Goal: Information Seeking & Learning: Learn about a topic

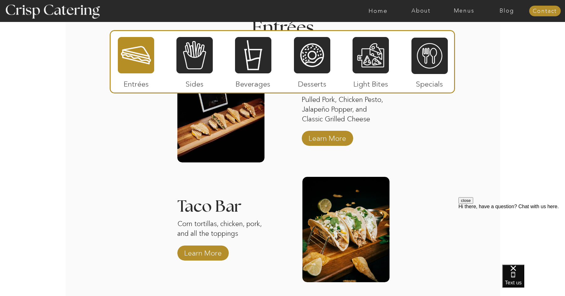
scroll to position [815, 0]
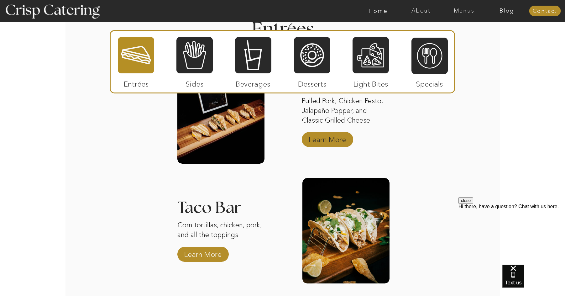
click at [312, 142] on p "Learn More" at bounding box center [328, 138] width 42 height 18
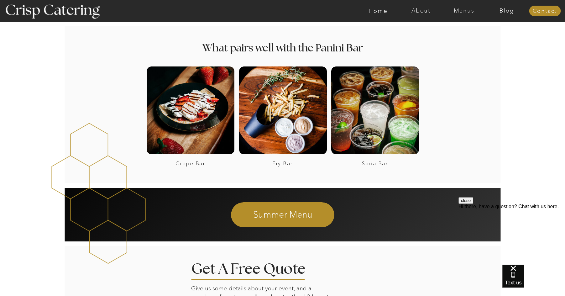
scroll to position [815, 0]
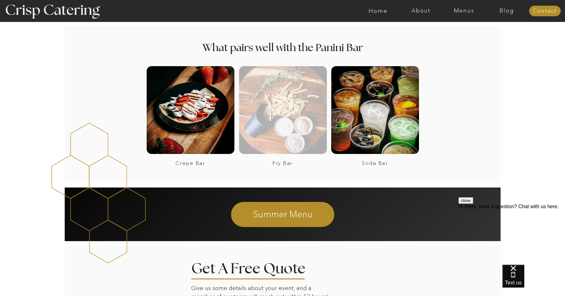
click at [311, 143] on div at bounding box center [283, 110] width 88 height 88
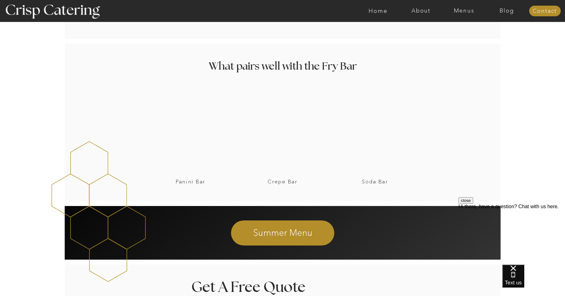
scroll to position [595, 0]
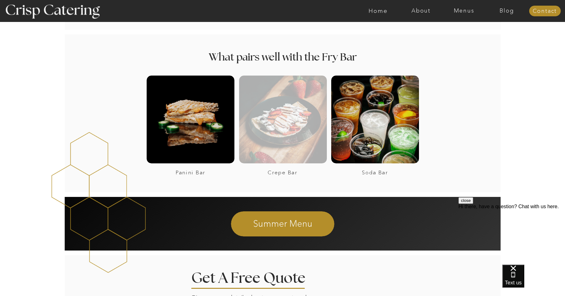
click at [316, 112] on div at bounding box center [283, 120] width 88 height 88
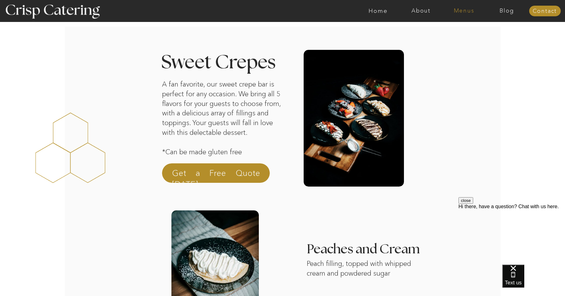
click at [471, 12] on nav "Menus" at bounding box center [464, 11] width 43 height 6
click at [474, 39] on nav "Winter (Sep-Feb)" at bounding box center [463, 37] width 51 height 6
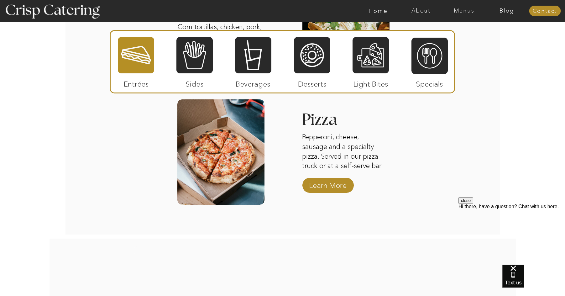
scroll to position [1003, 0]
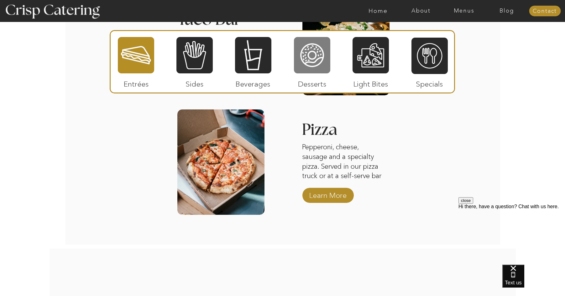
click at [322, 67] on div at bounding box center [312, 55] width 36 height 38
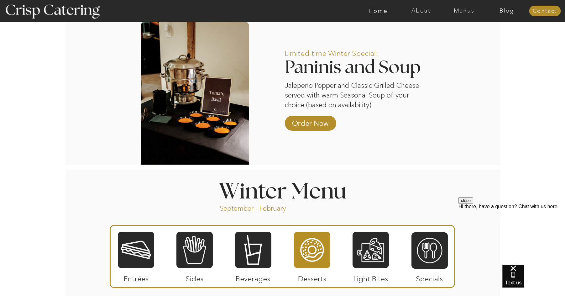
scroll to position [533, 0]
click at [380, 250] on div at bounding box center [371, 250] width 36 height 38
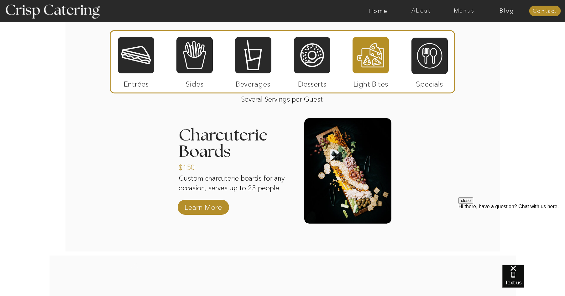
scroll to position [752, 0]
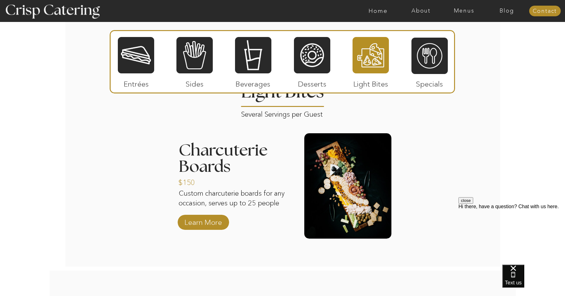
click at [423, 53] on div at bounding box center [430, 56] width 36 height 38
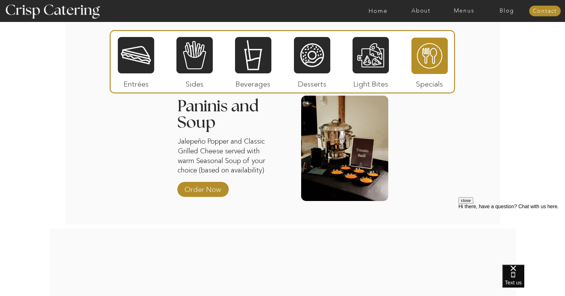
scroll to position [784, 0]
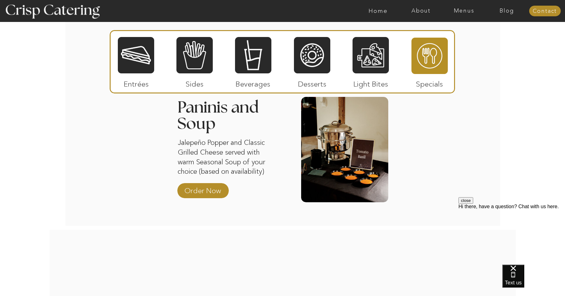
click at [353, 146] on div at bounding box center [344, 149] width 87 height 105
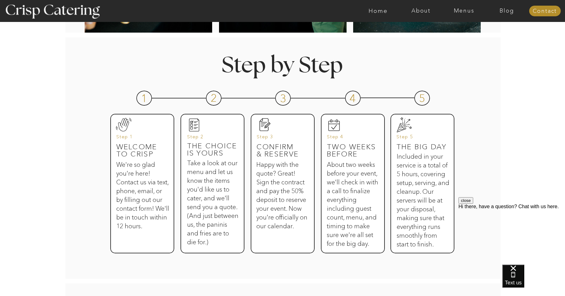
scroll to position [251, 0]
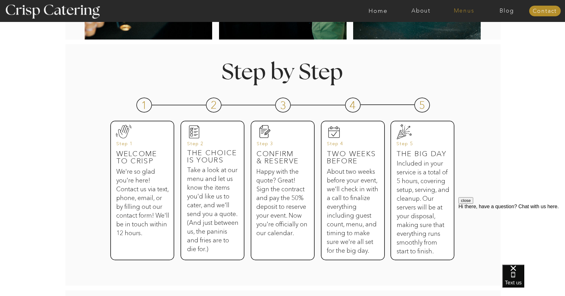
click at [461, 9] on nav "Menus" at bounding box center [464, 11] width 43 height 6
click at [457, 35] on nav "Winter (Sep-Feb)" at bounding box center [463, 37] width 51 height 6
click at [445, 36] on nav "Winter (Sep-Feb)" at bounding box center [463, 37] width 51 height 6
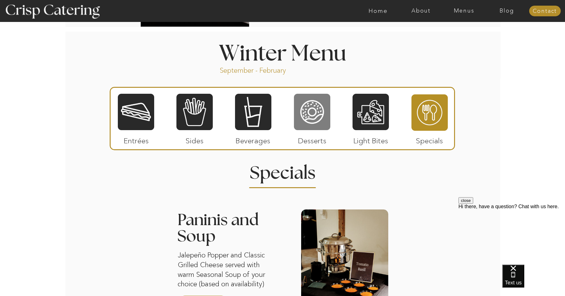
scroll to position [689, 0]
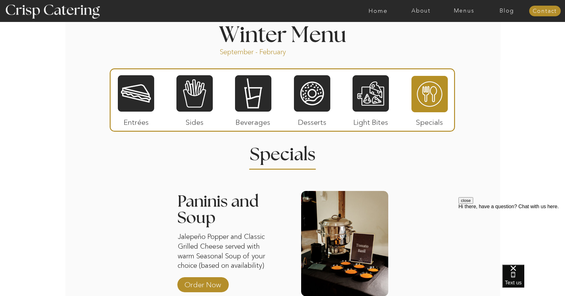
click at [144, 102] on div at bounding box center [136, 94] width 36 height 38
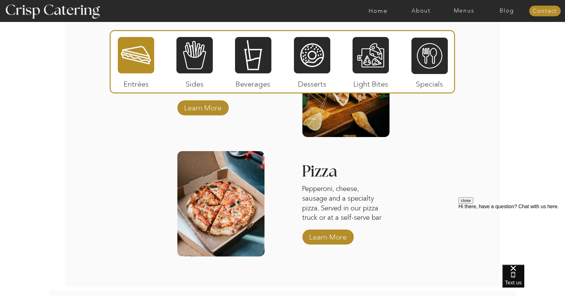
scroll to position [972, 0]
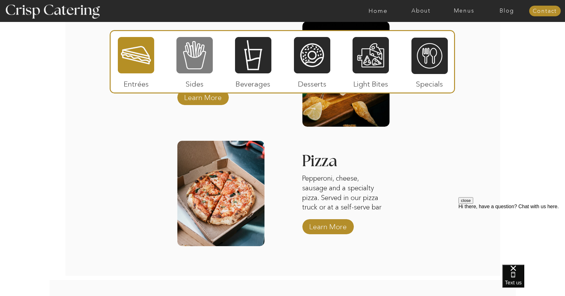
click at [203, 60] on div at bounding box center [194, 55] width 36 height 38
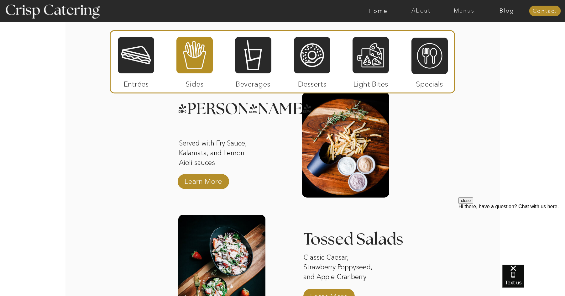
scroll to position [752, 0]
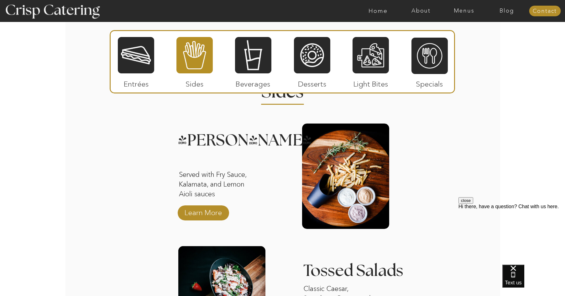
drag, startPoint x: 288, startPoint y: 184, endPoint x: 285, endPoint y: 189, distance: 6.1
click at [285, 189] on div "About Home Menus Contact Blog About Crisp Crisp Cares Reviews faq About Home Me…" at bounding box center [282, 171] width 565 height 1847
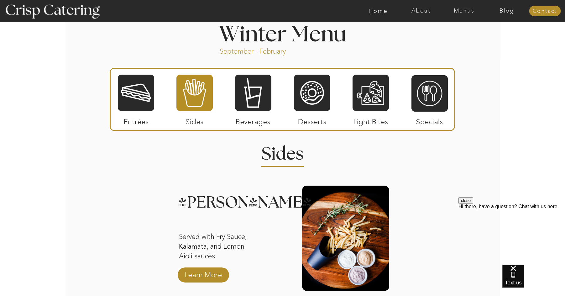
scroll to position [689, 0]
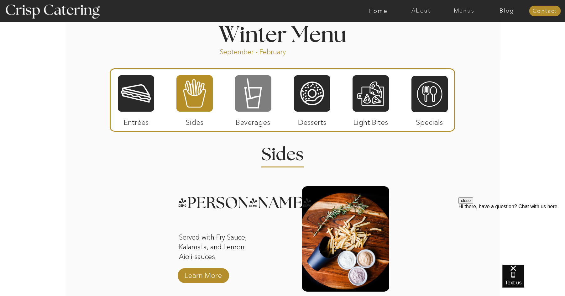
click at [271, 99] on div at bounding box center [253, 94] width 36 height 38
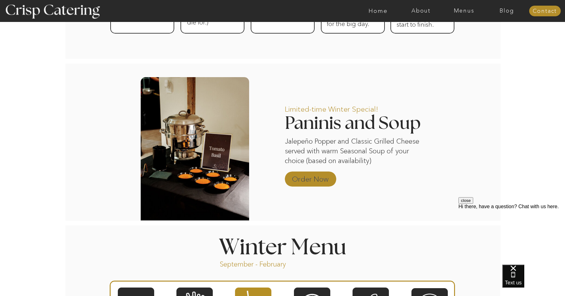
scroll to position [470, 0]
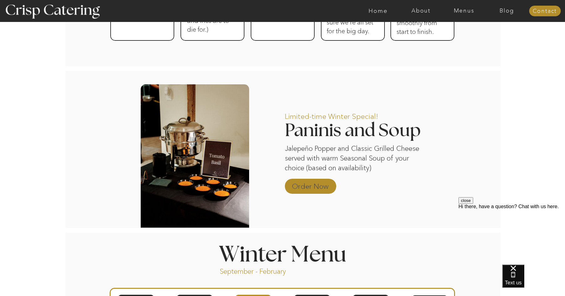
click at [328, 183] on p "Order Now" at bounding box center [311, 185] width 42 height 18
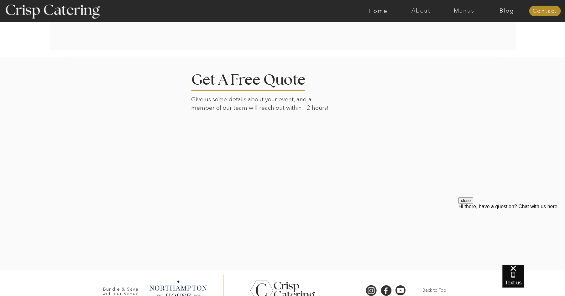
scroll to position [1426, 0]
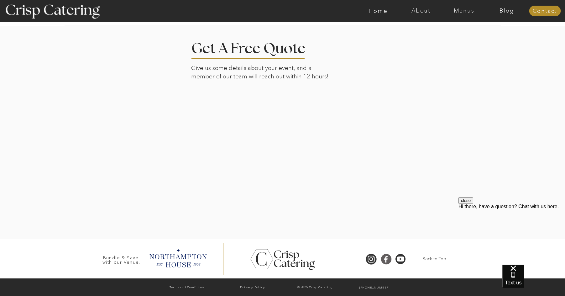
click at [390, 260] on div at bounding box center [386, 259] width 11 height 12
